Goal: Go to known website: Go to known website

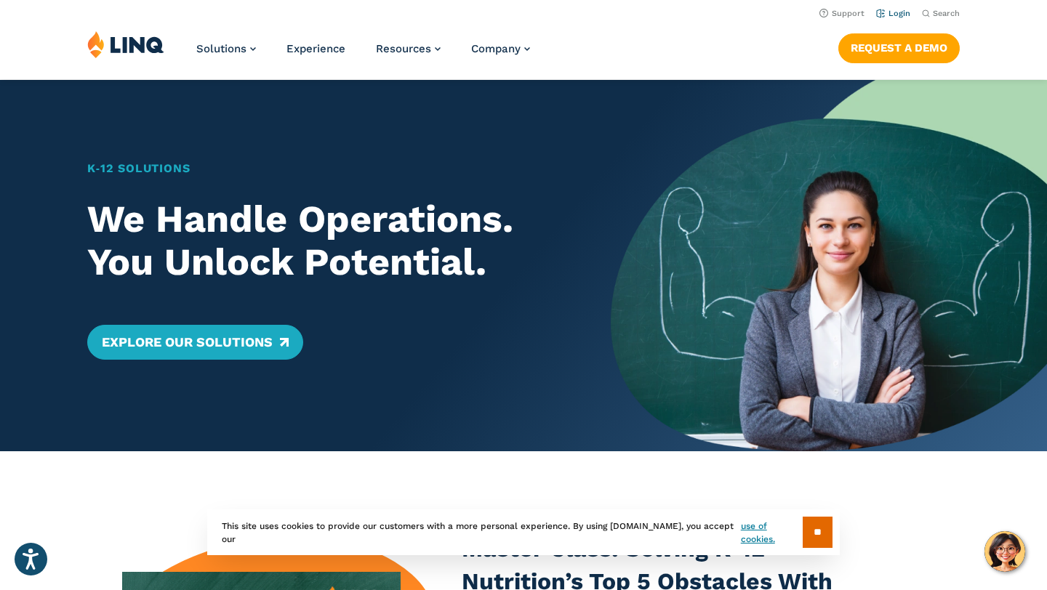
click at [896, 9] on link "Login" at bounding box center [893, 13] width 34 height 9
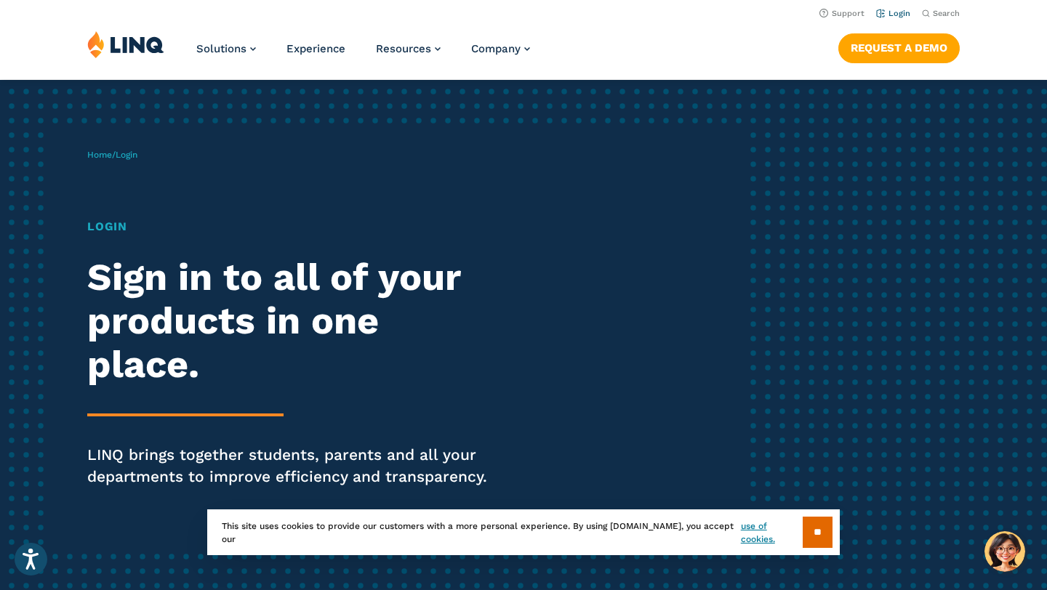
click at [890, 12] on link "Login" at bounding box center [893, 13] width 34 height 9
click at [136, 44] on img at bounding box center [125, 45] width 77 height 28
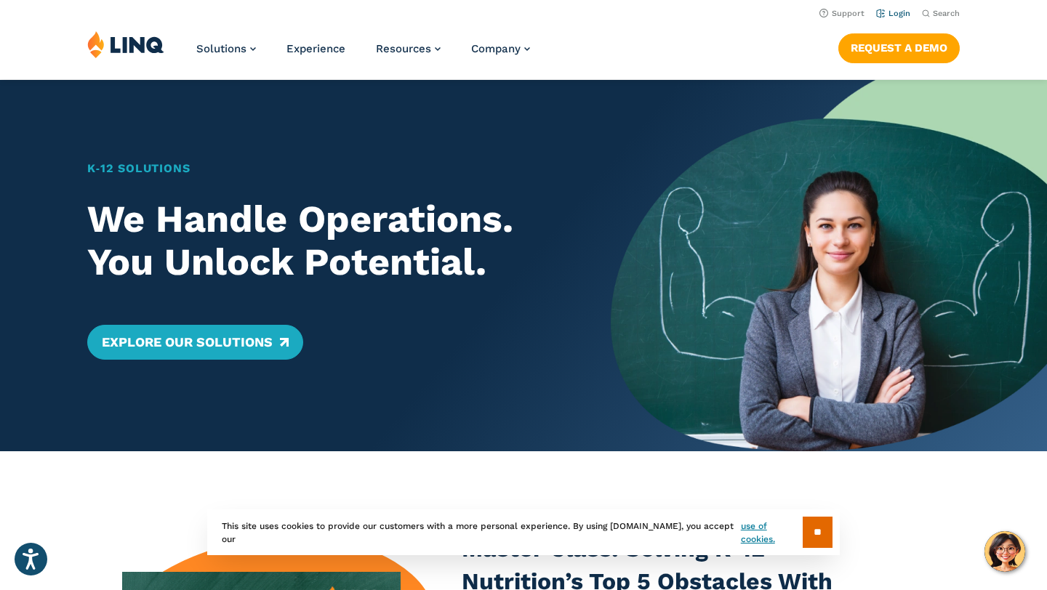
click at [901, 10] on link "Login" at bounding box center [893, 13] width 34 height 9
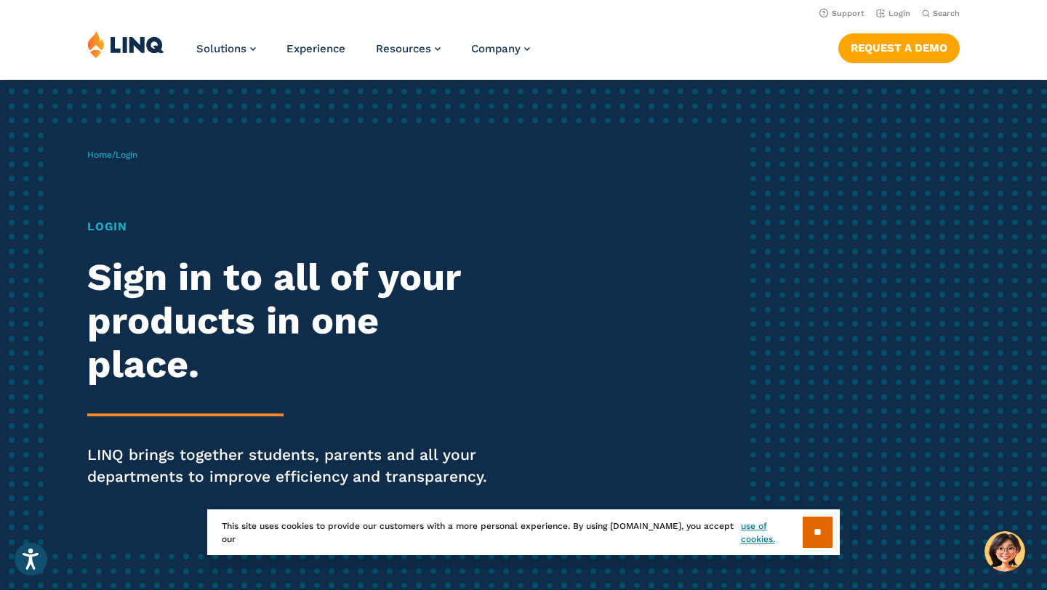
click at [896, 291] on div "Home / Login Login Sign in to all of your products in one place. LINQ brings to…" at bounding box center [523, 338] width 1047 height 517
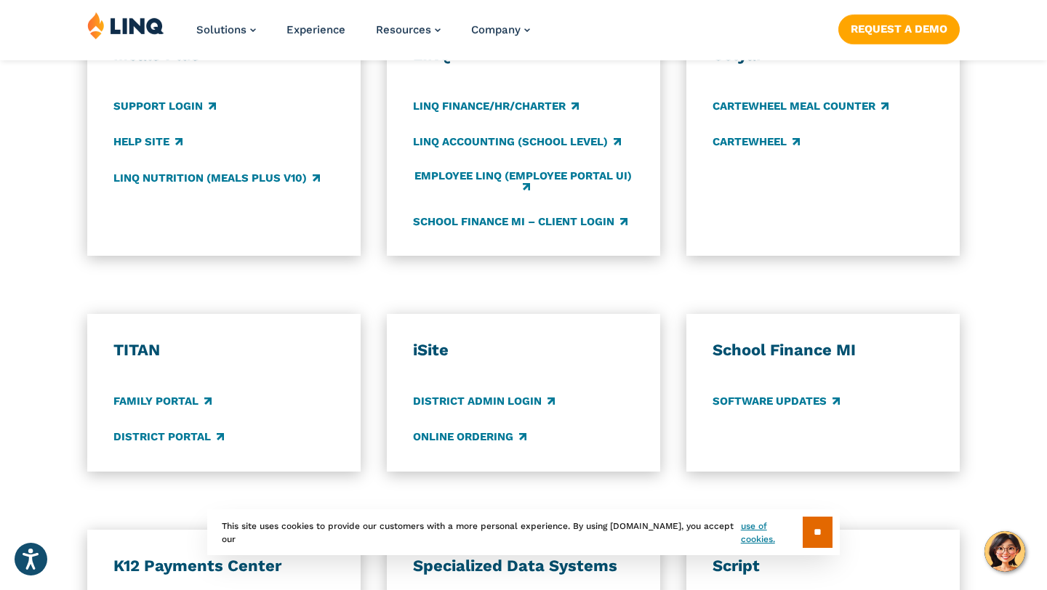
scroll to position [901, 0]
click at [152, 398] on link "Family Portal" at bounding box center [162, 401] width 98 height 16
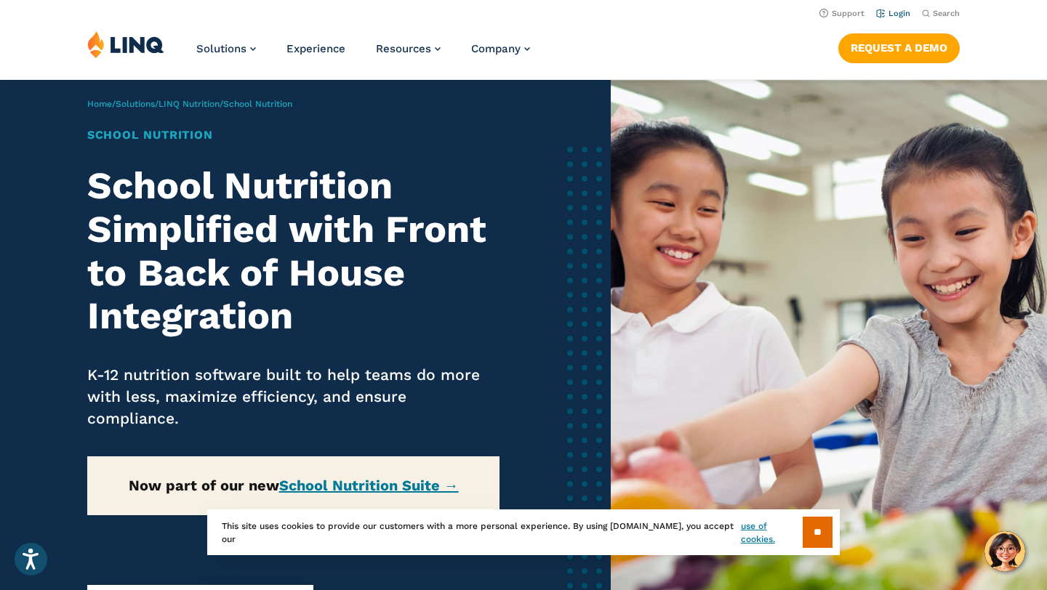
click at [895, 12] on link "Login" at bounding box center [893, 13] width 34 height 9
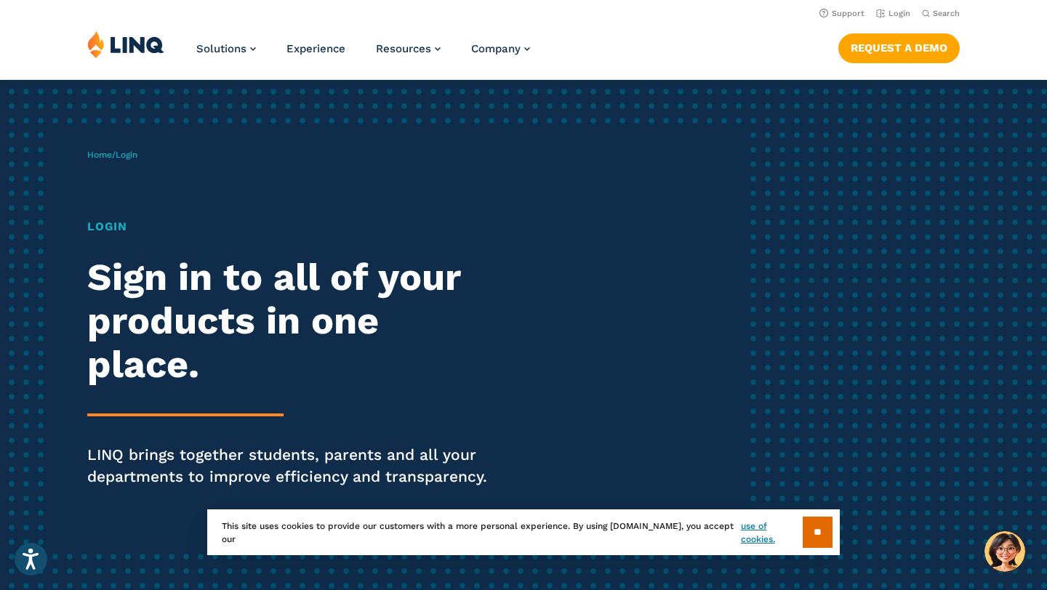
click at [864, 335] on div "Home / Login Login Sign in to all of your products in one place. LINQ brings to…" at bounding box center [523, 338] width 1047 height 517
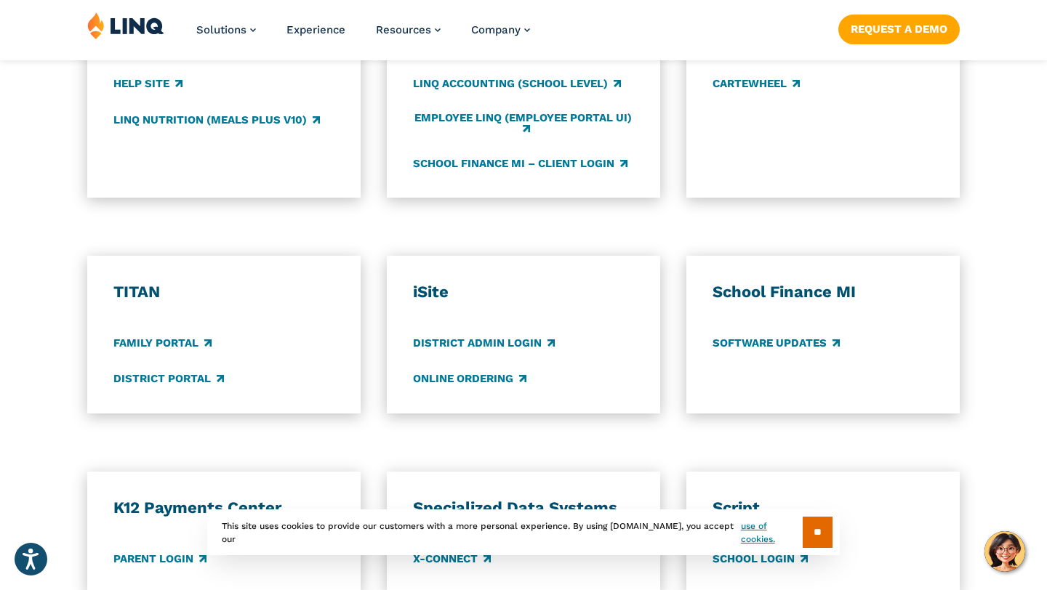
scroll to position [960, 0]
click at [161, 339] on link "Family Portal" at bounding box center [162, 342] width 98 height 16
